Goal: Task Accomplishment & Management: Use online tool/utility

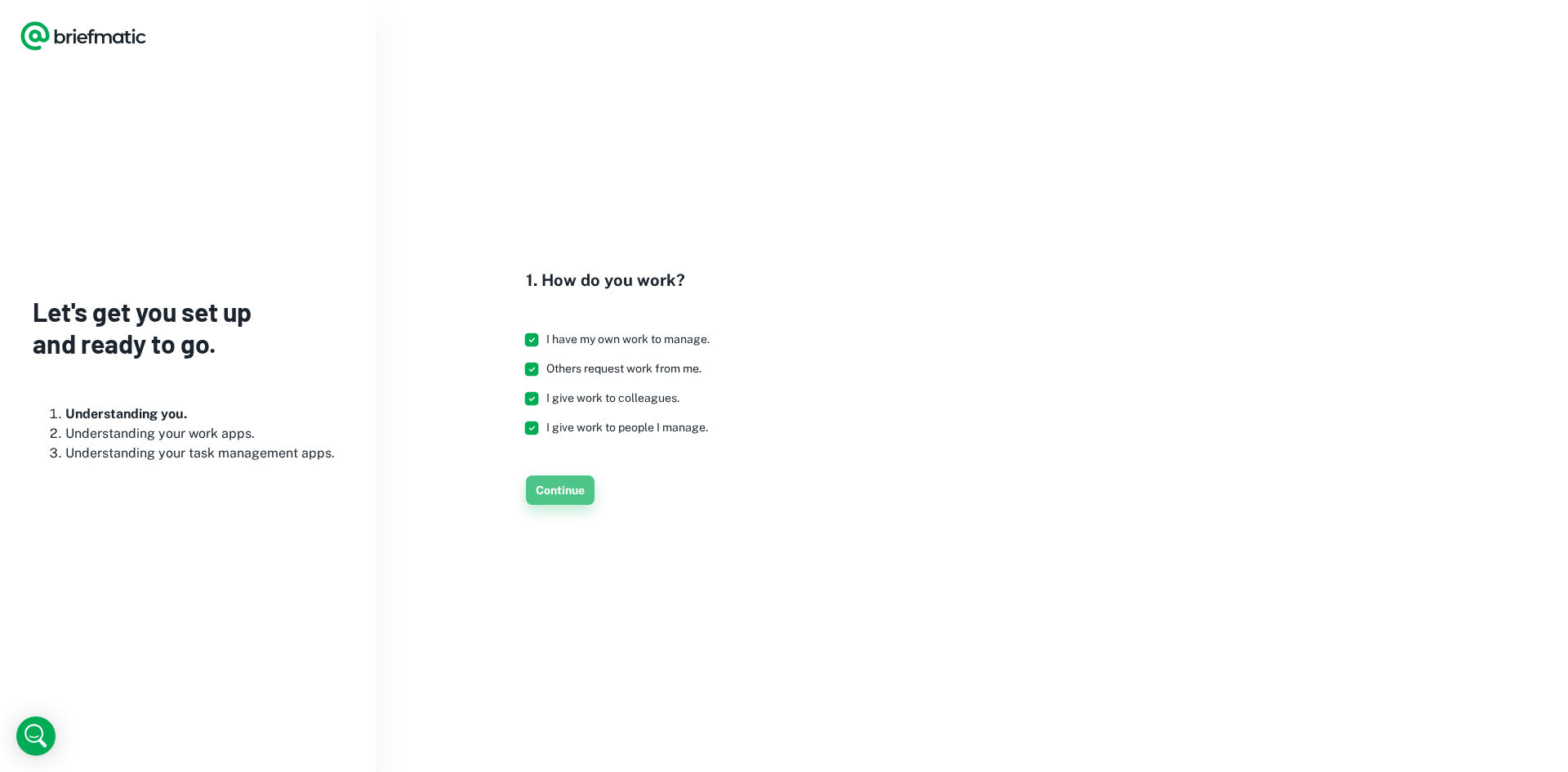
click at [565, 478] on button "Continue" at bounding box center [560, 490] width 69 height 29
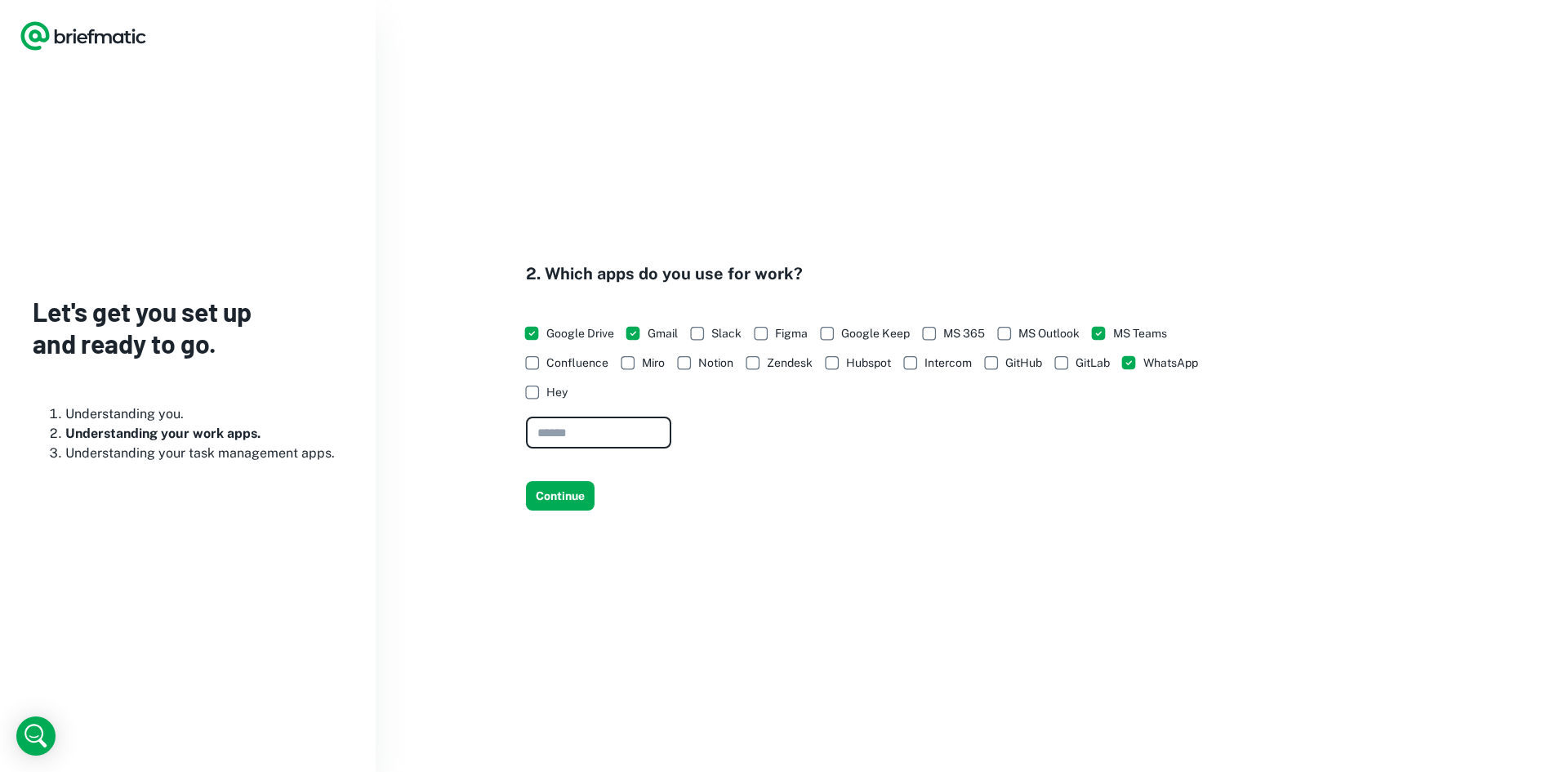
click at [615, 430] on input "text" at bounding box center [599, 432] width 145 height 32
type input "*******"
click at [556, 492] on button "Continue" at bounding box center [560, 496] width 69 height 29
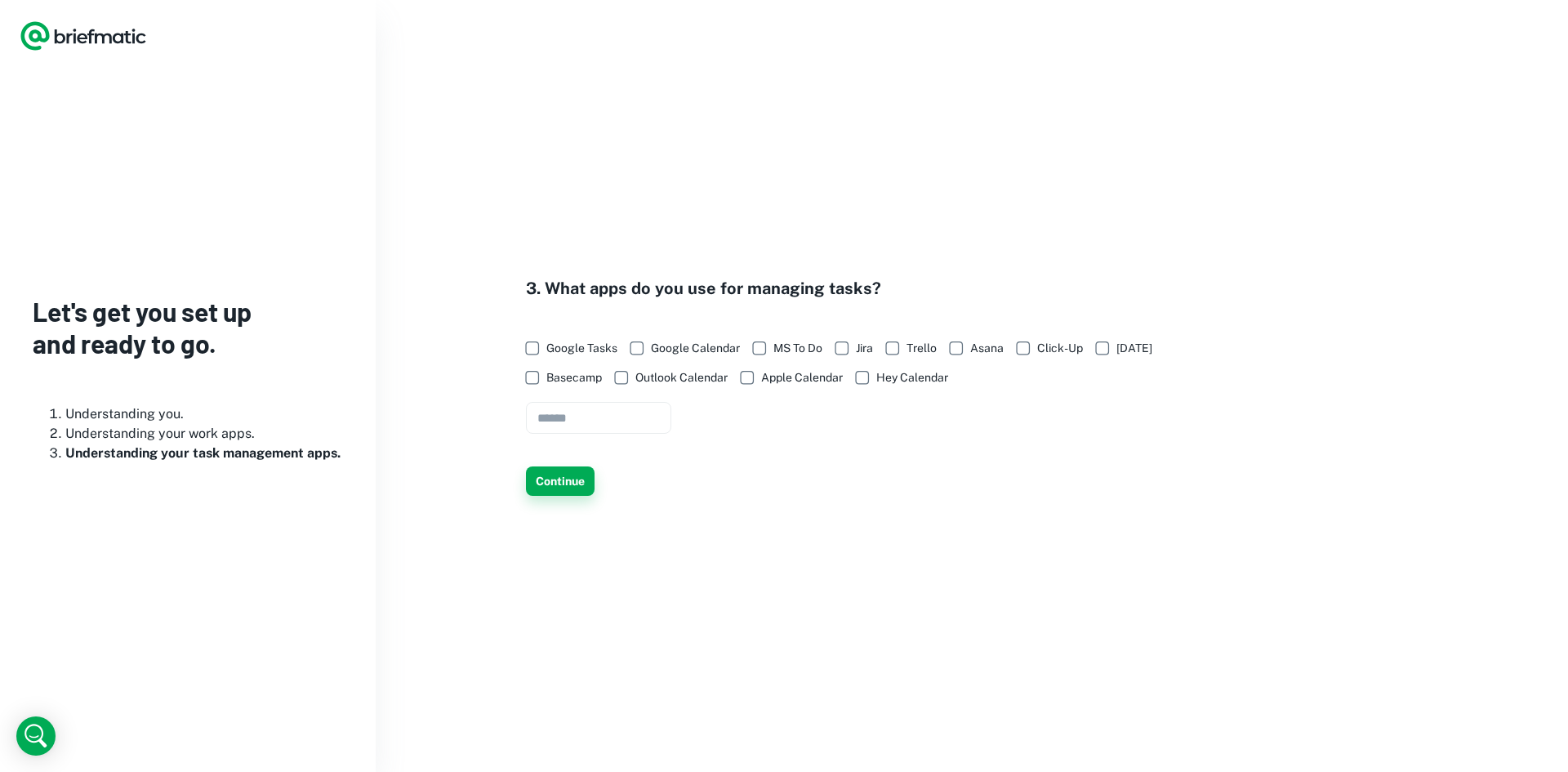
click at [569, 482] on button "Continue" at bounding box center [560, 481] width 69 height 29
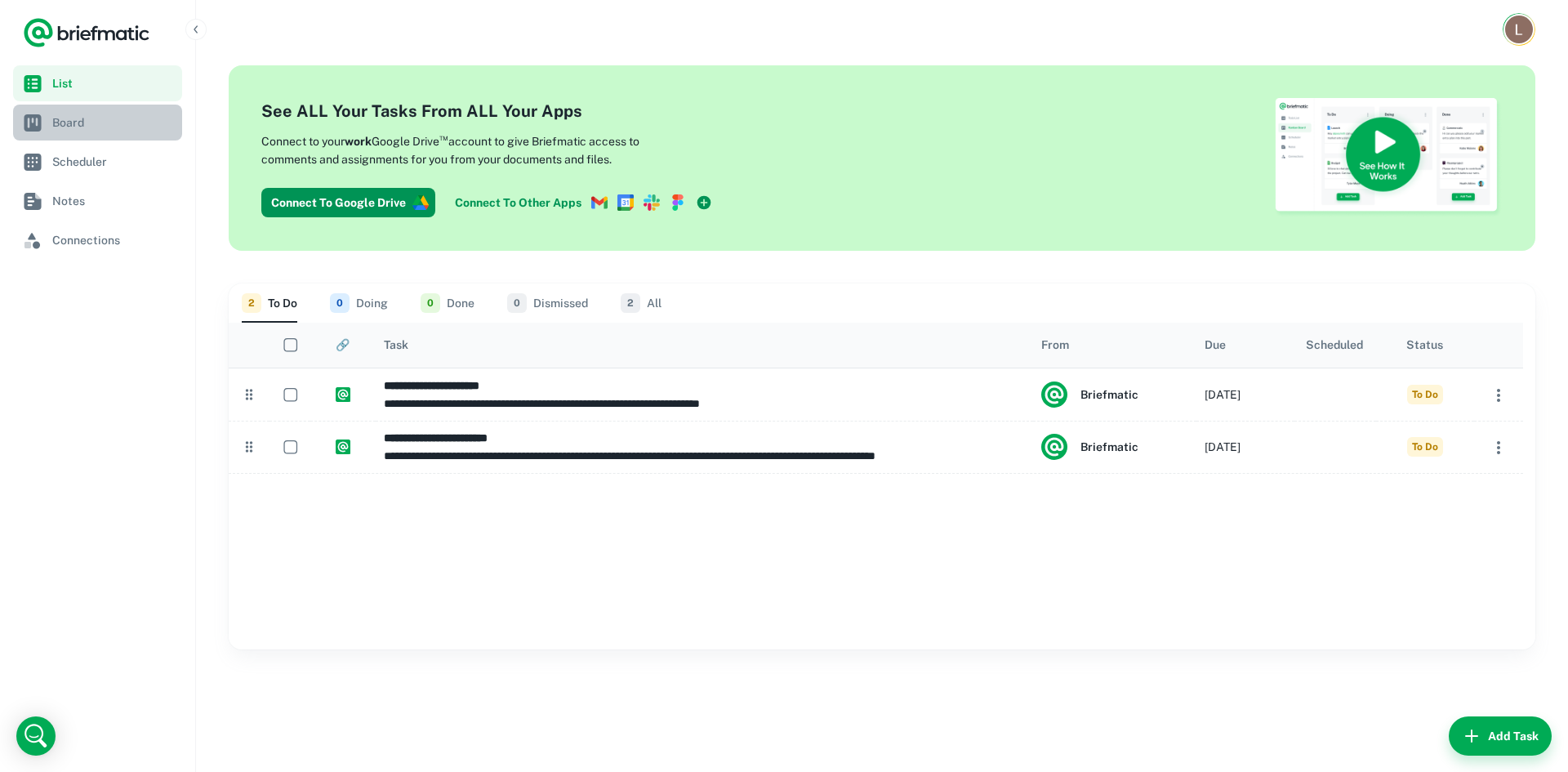
click at [124, 128] on span "Board" at bounding box center [114, 122] width 123 height 18
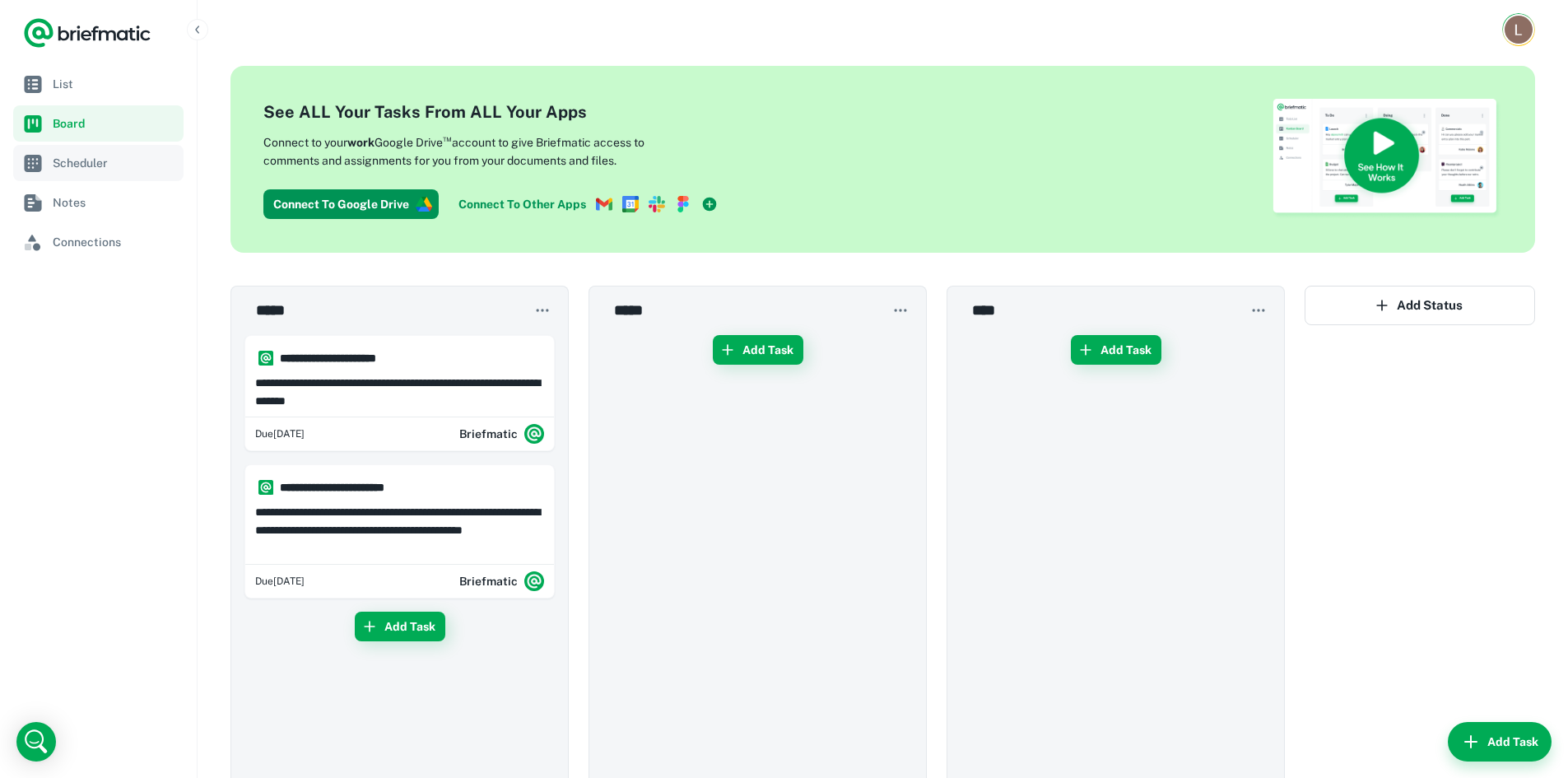
click at [167, 165] on span "Scheduler" at bounding box center [115, 163] width 124 height 19
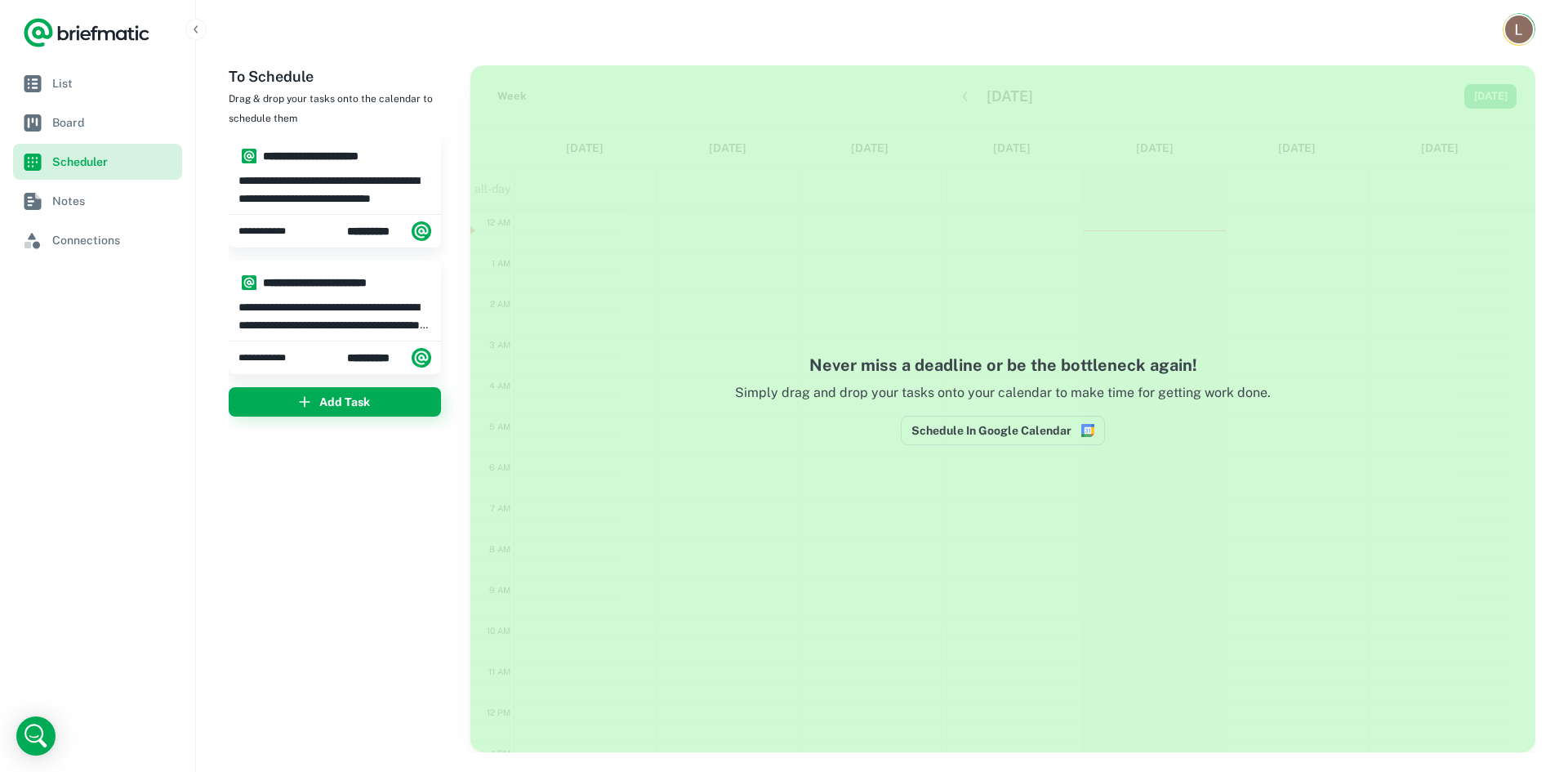
scroll to position [246, 0]
click at [171, 199] on span "Notes" at bounding box center [114, 202] width 123 height 18
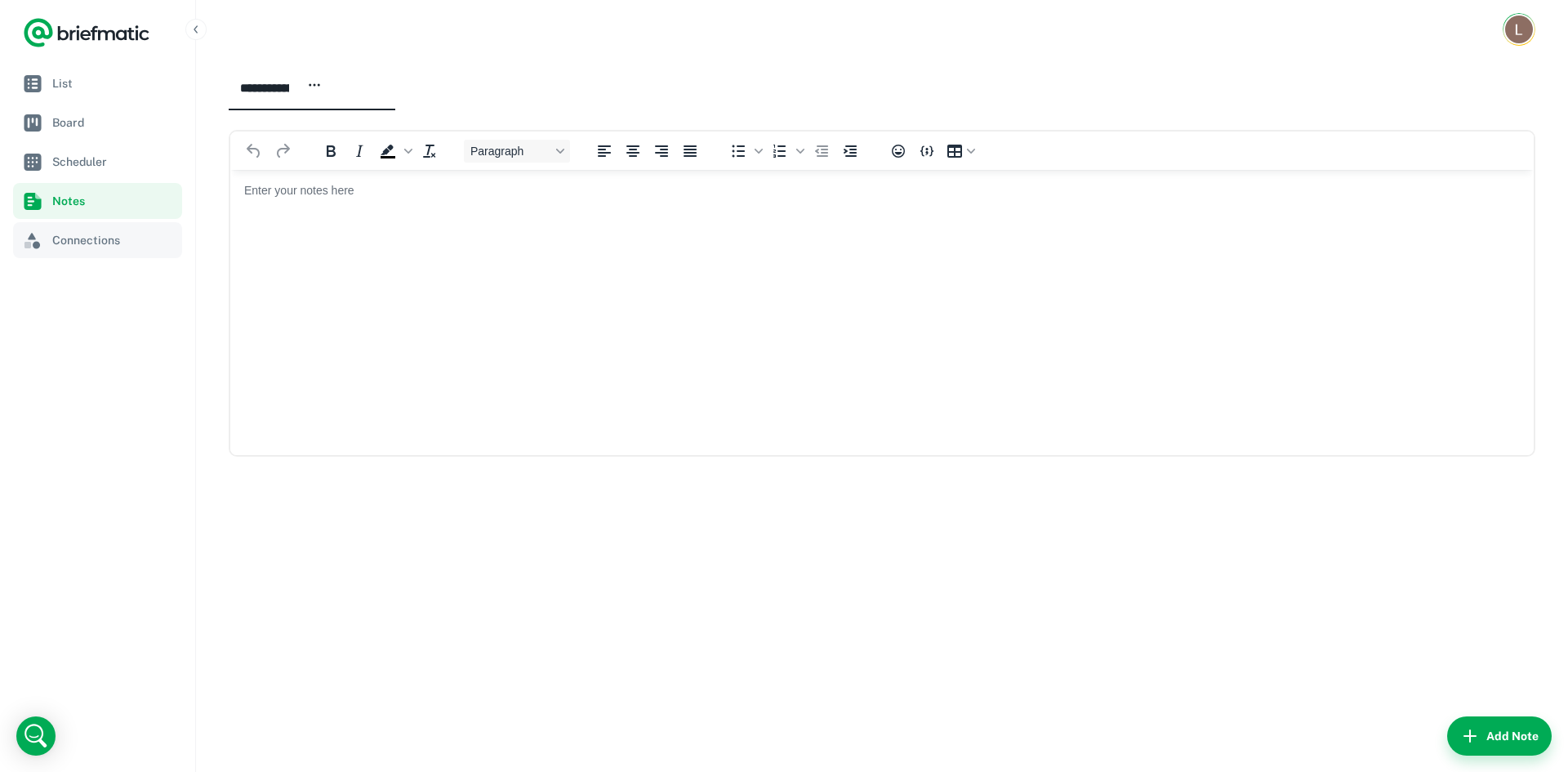
click at [109, 227] on link "Connections" at bounding box center [97, 240] width 169 height 36
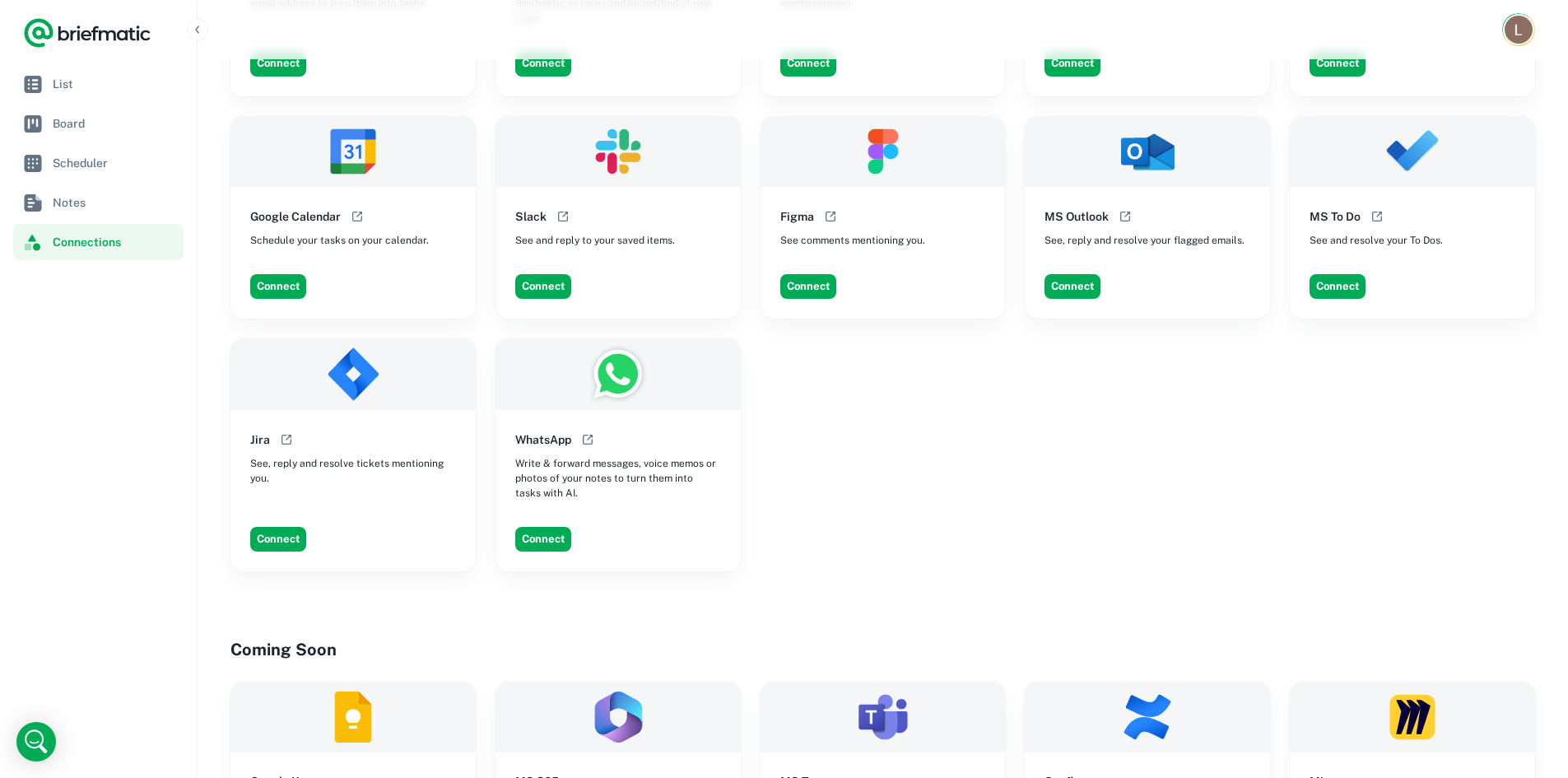
scroll to position [83, 0]
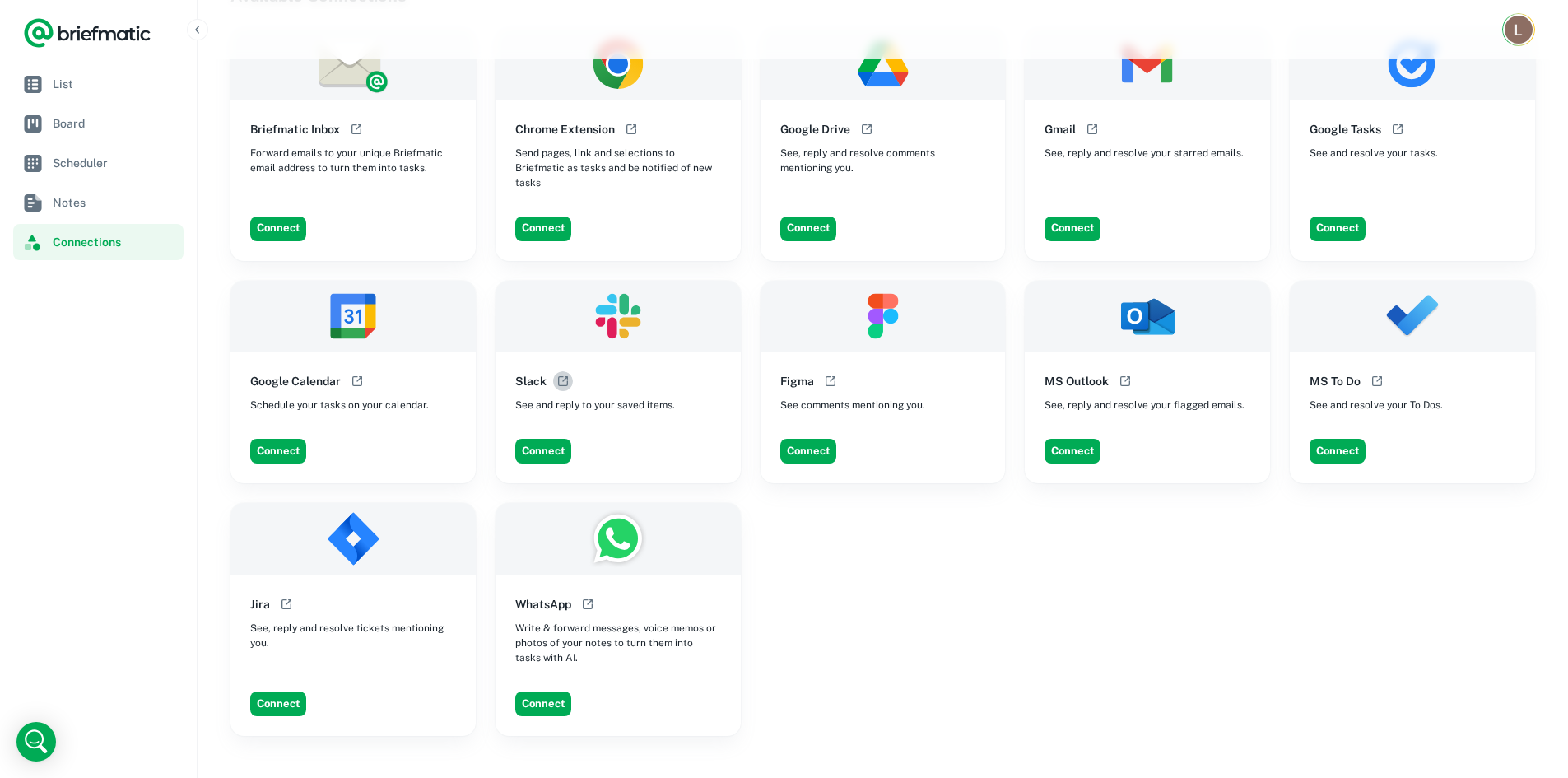
click at [562, 380] on icon "Open help documentation" at bounding box center [563, 381] width 13 height 13
